Goal: Navigation & Orientation: Find specific page/section

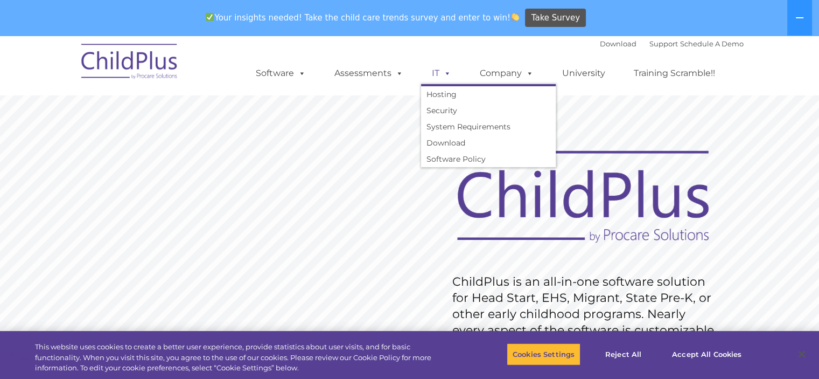
click at [441, 75] on span at bounding box center [445, 73] width 12 height 10
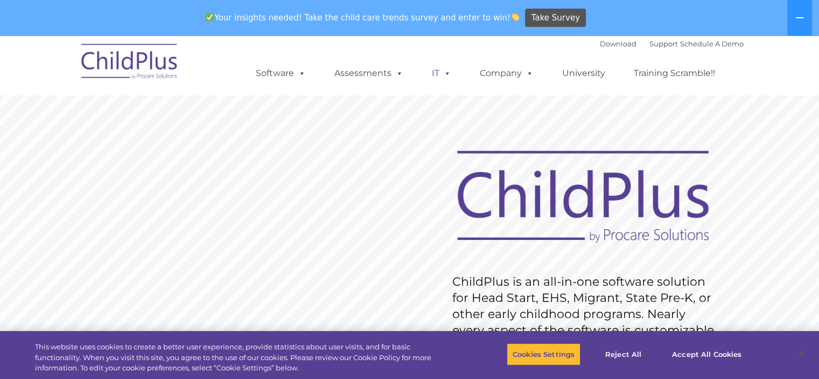
click at [441, 75] on span at bounding box center [445, 73] width 12 height 10
click at [401, 31] on div "Your insights needed! Take the child care trends survey and enter to win! Take …" at bounding box center [394, 18] width 789 height 35
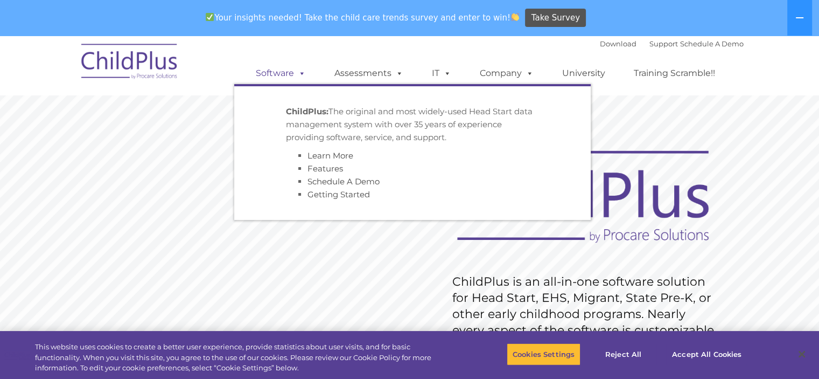
click at [295, 69] on span at bounding box center [300, 73] width 12 height 10
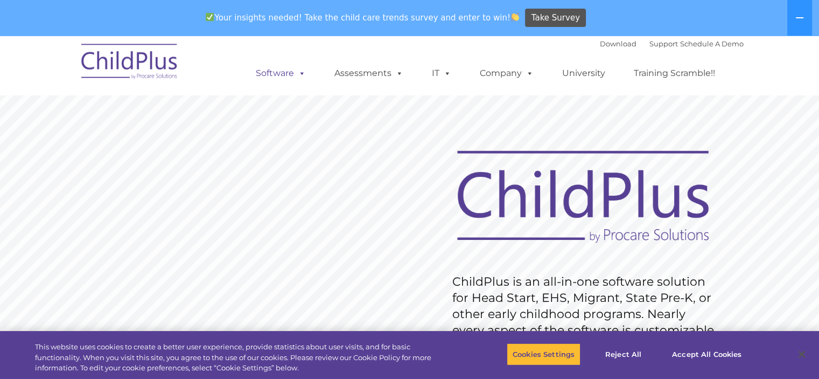
click at [285, 80] on link "Software" at bounding box center [281, 73] width 72 height 22
click at [285, 68] on link "Software" at bounding box center [281, 73] width 72 height 22
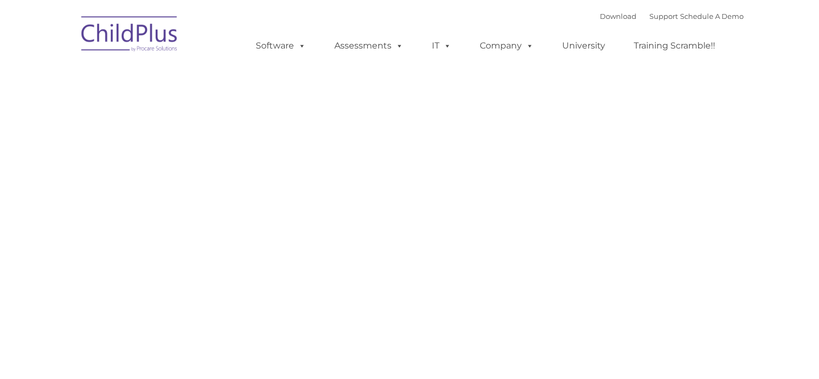
type input ""
